Goal: Task Accomplishment & Management: Use online tool/utility

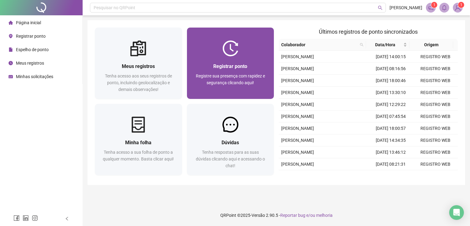
click at [228, 78] on span "Registre sua presença com rapidez e segurança clicando aqui!" at bounding box center [230, 79] width 69 height 12
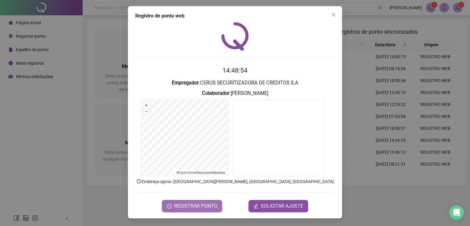
click at [218, 200] on button "REGISTRAR PONTO" at bounding box center [192, 206] width 60 height 12
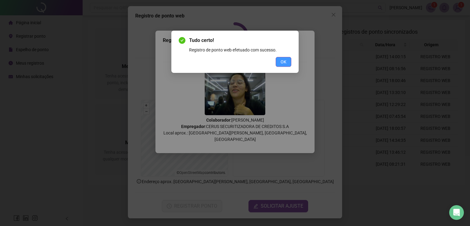
click at [280, 61] on button "OK" at bounding box center [284, 62] width 16 height 10
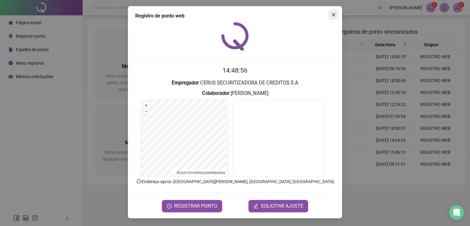
click at [337, 16] on span "Close" at bounding box center [334, 14] width 10 height 5
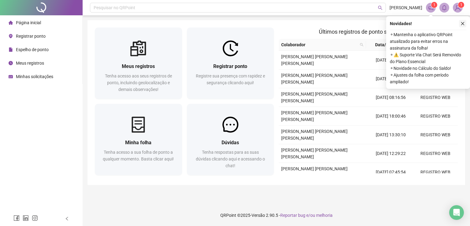
click at [465, 23] on button "button" at bounding box center [462, 23] width 7 height 7
